Goal: Find specific page/section: Find specific page/section

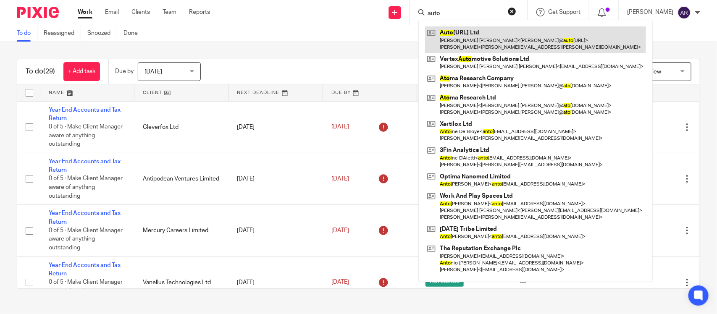
type input "auto"
click at [434, 37] on link at bounding box center [535, 39] width 221 height 26
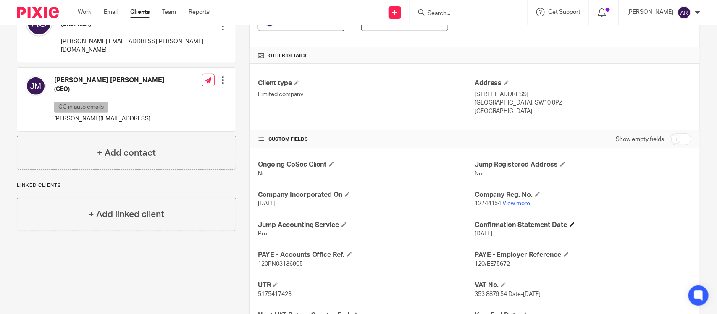
scroll to position [175, 0]
click at [513, 205] on link "View more" at bounding box center [517, 203] width 28 height 6
